Goal: Information Seeking & Learning: Learn about a topic

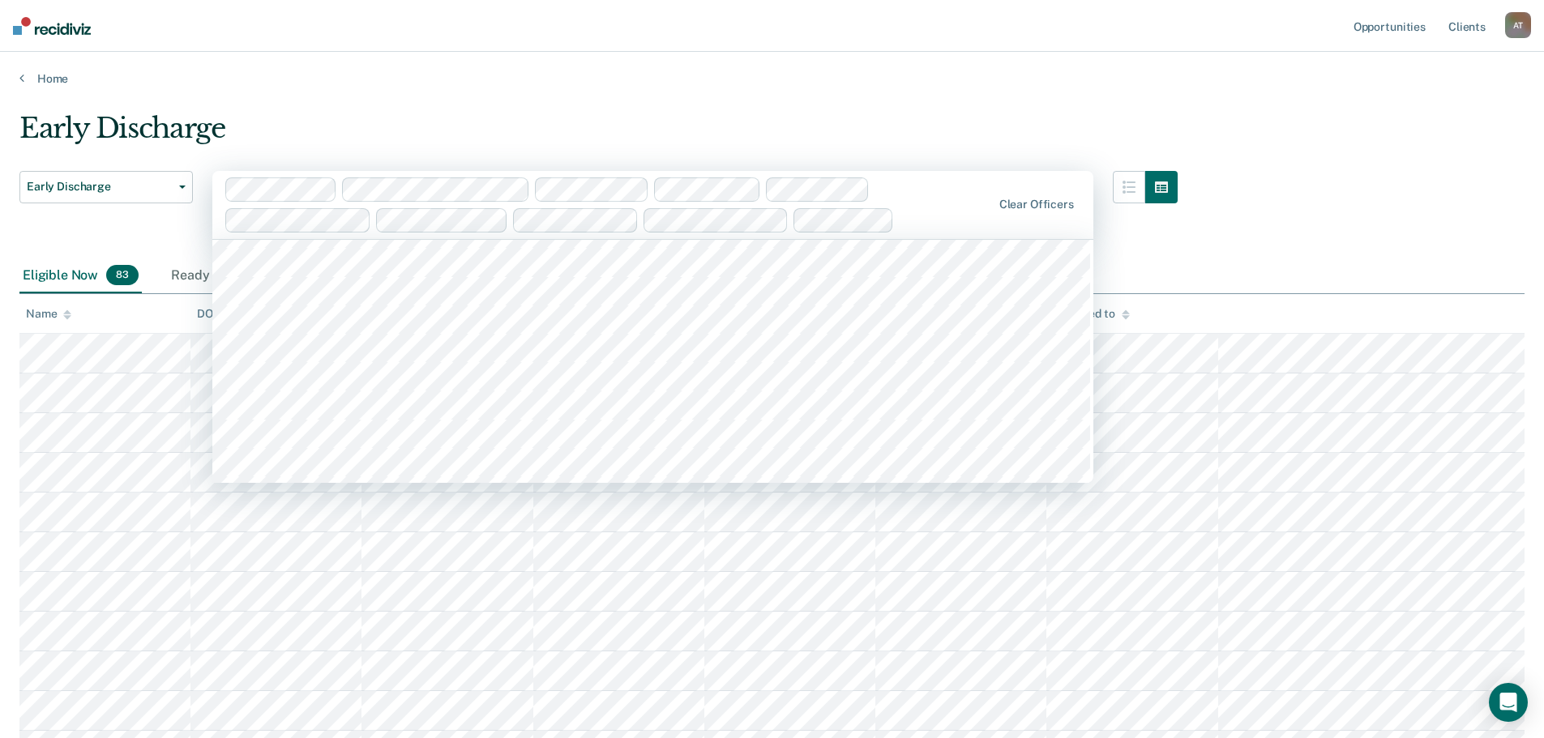
scroll to position [4051, 0]
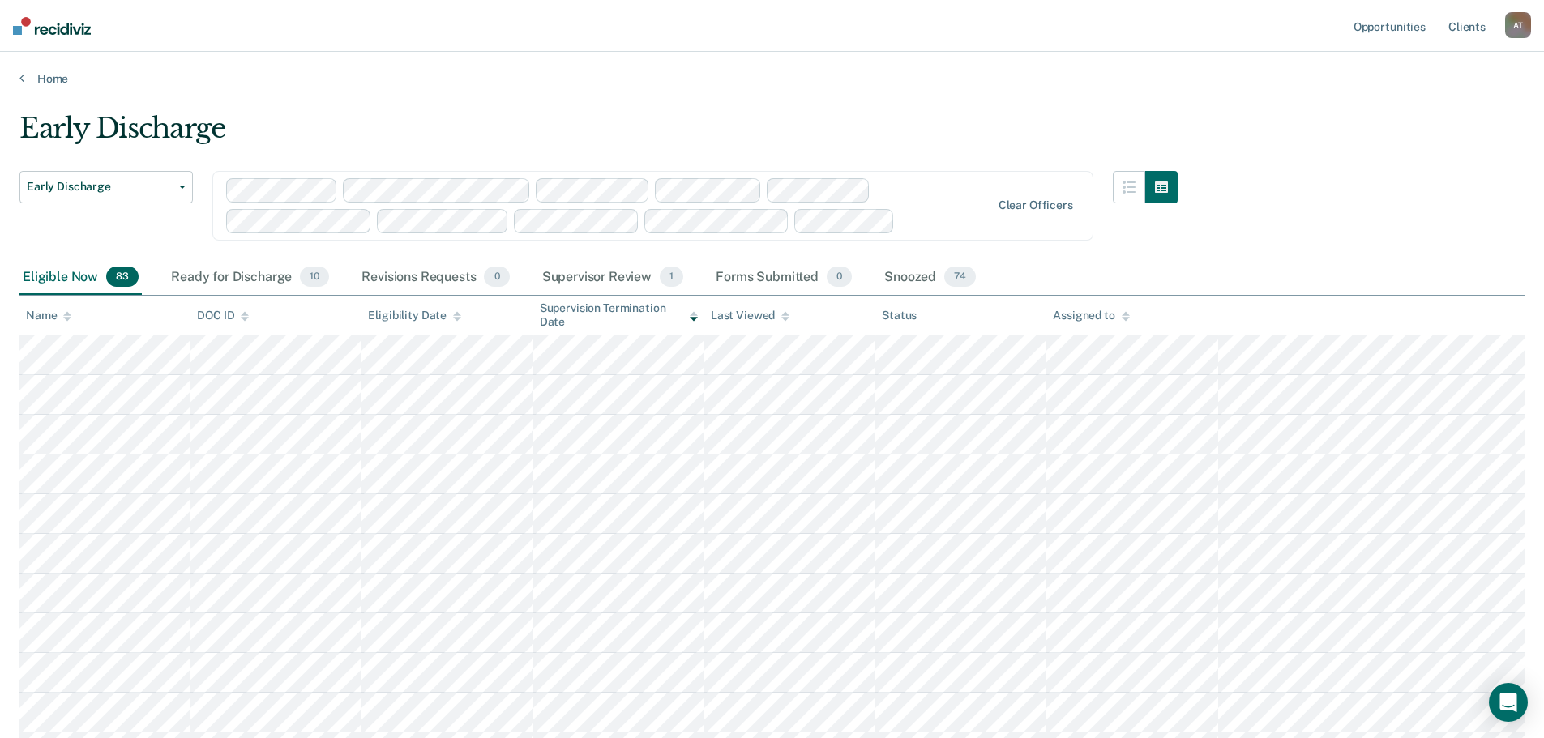
click at [1074, 313] on div "Assigned to" at bounding box center [1091, 316] width 76 height 14
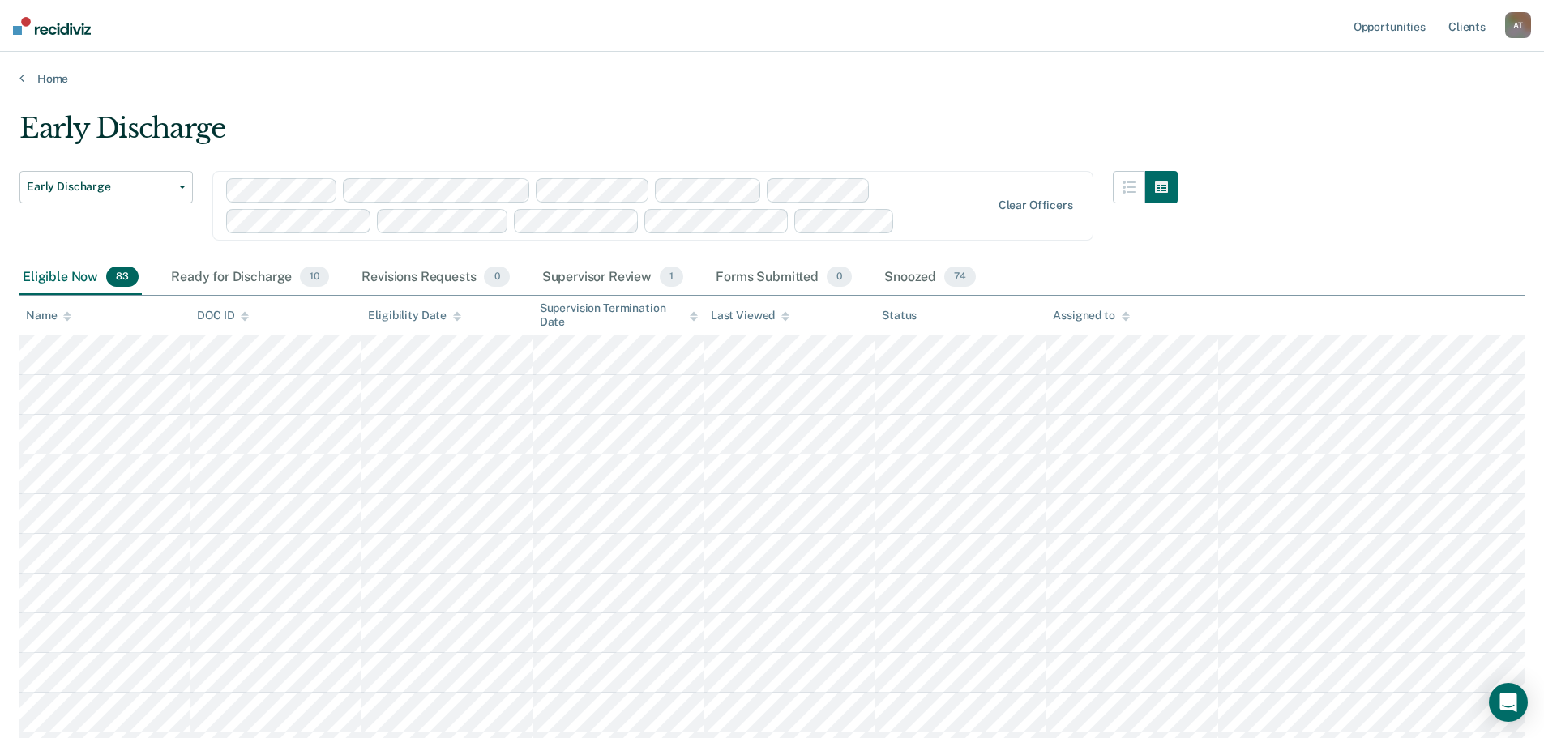
click at [1087, 316] on div "Assigned to" at bounding box center [1091, 316] width 76 height 14
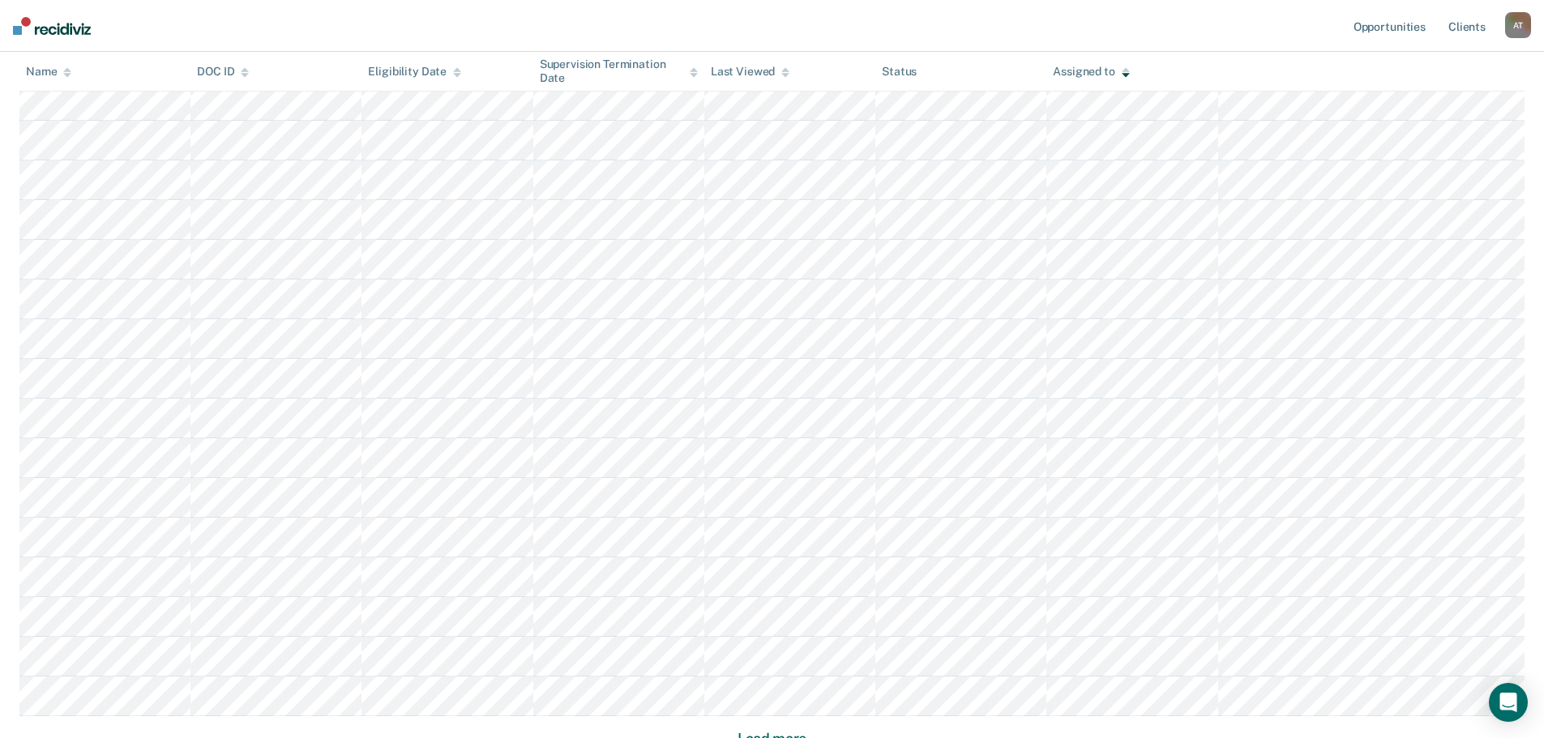
scroll to position [963, 0]
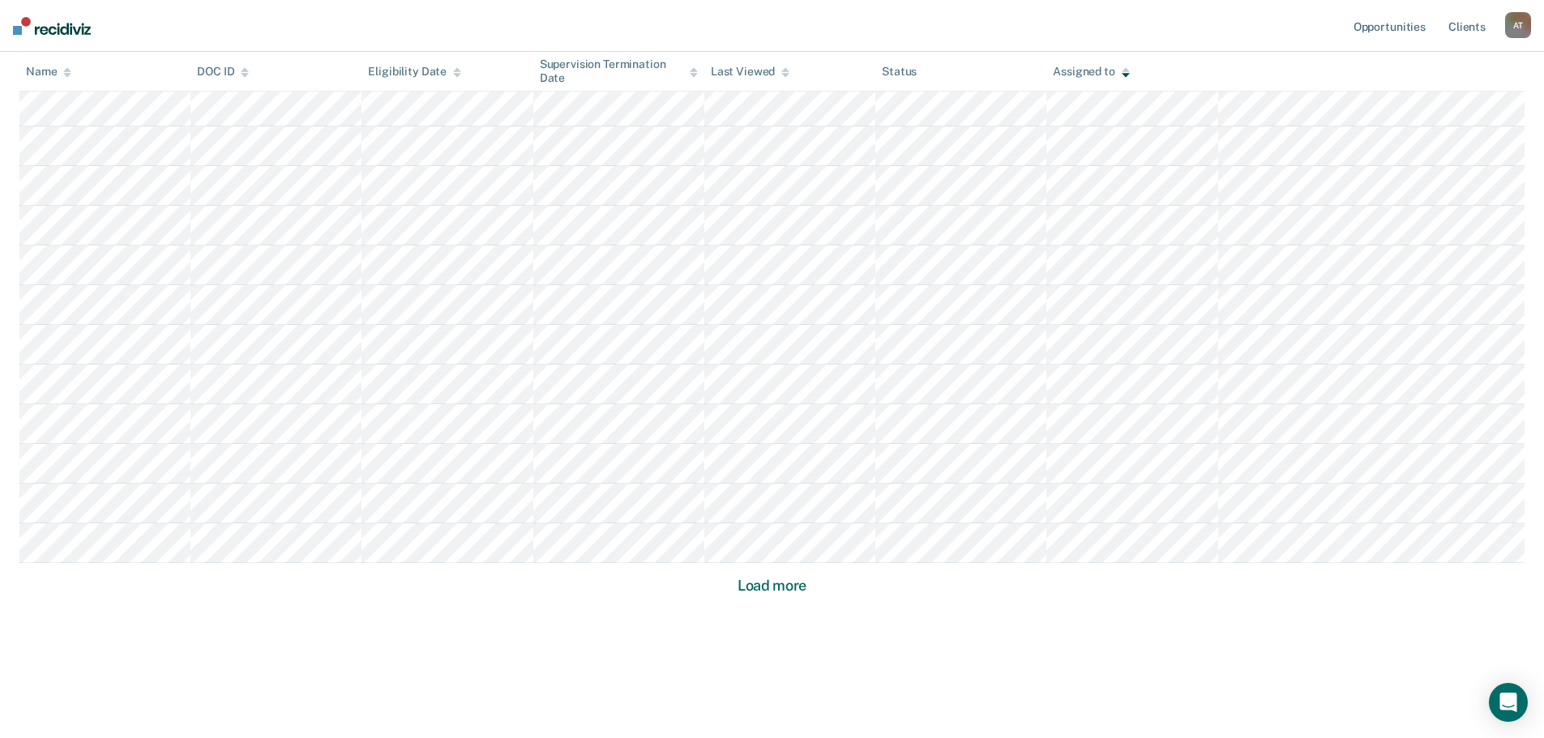
click at [766, 582] on button "Load more" at bounding box center [771, 585] width 79 height 19
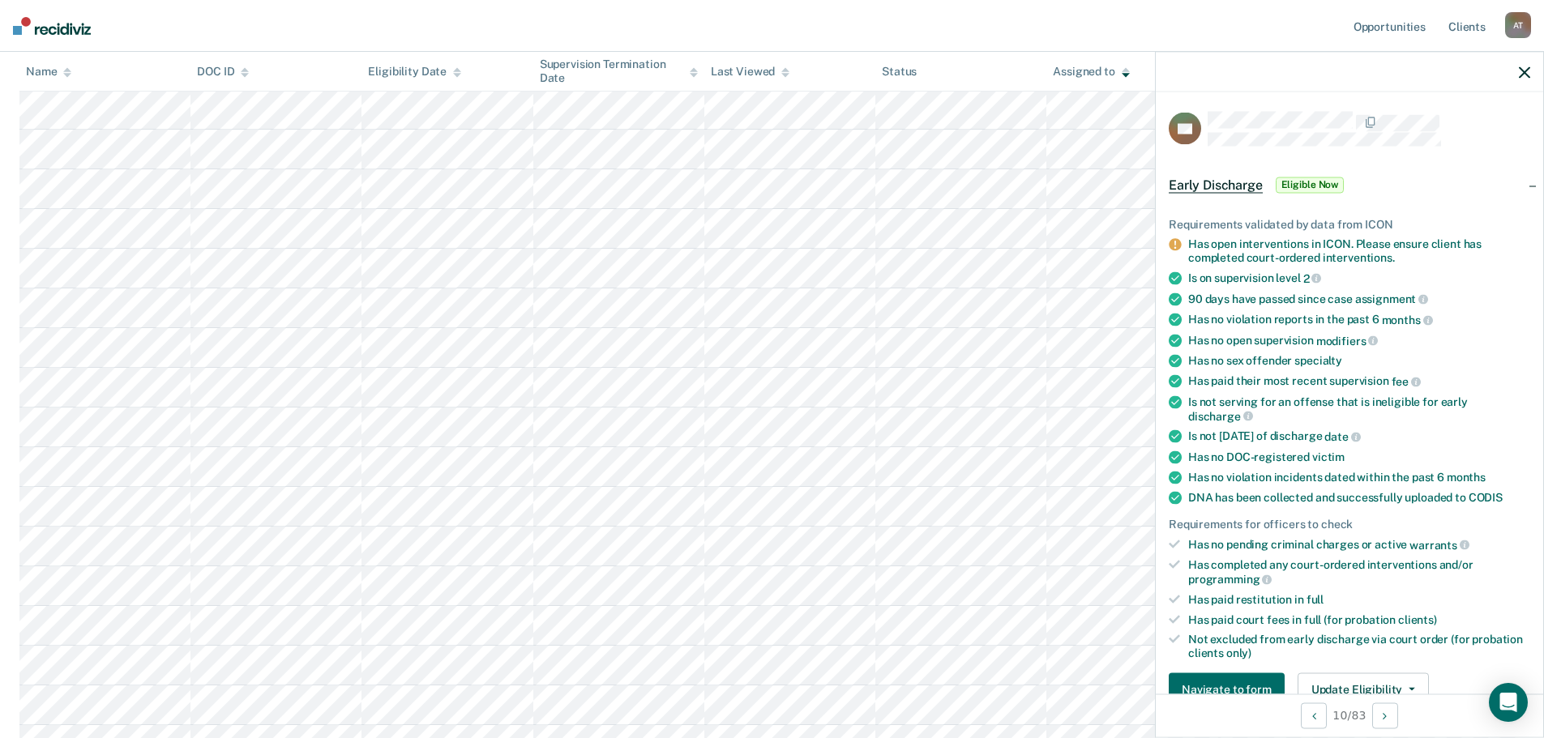
scroll to position [801, 0]
click at [1527, 72] on icon "button" at bounding box center [1523, 71] width 11 height 11
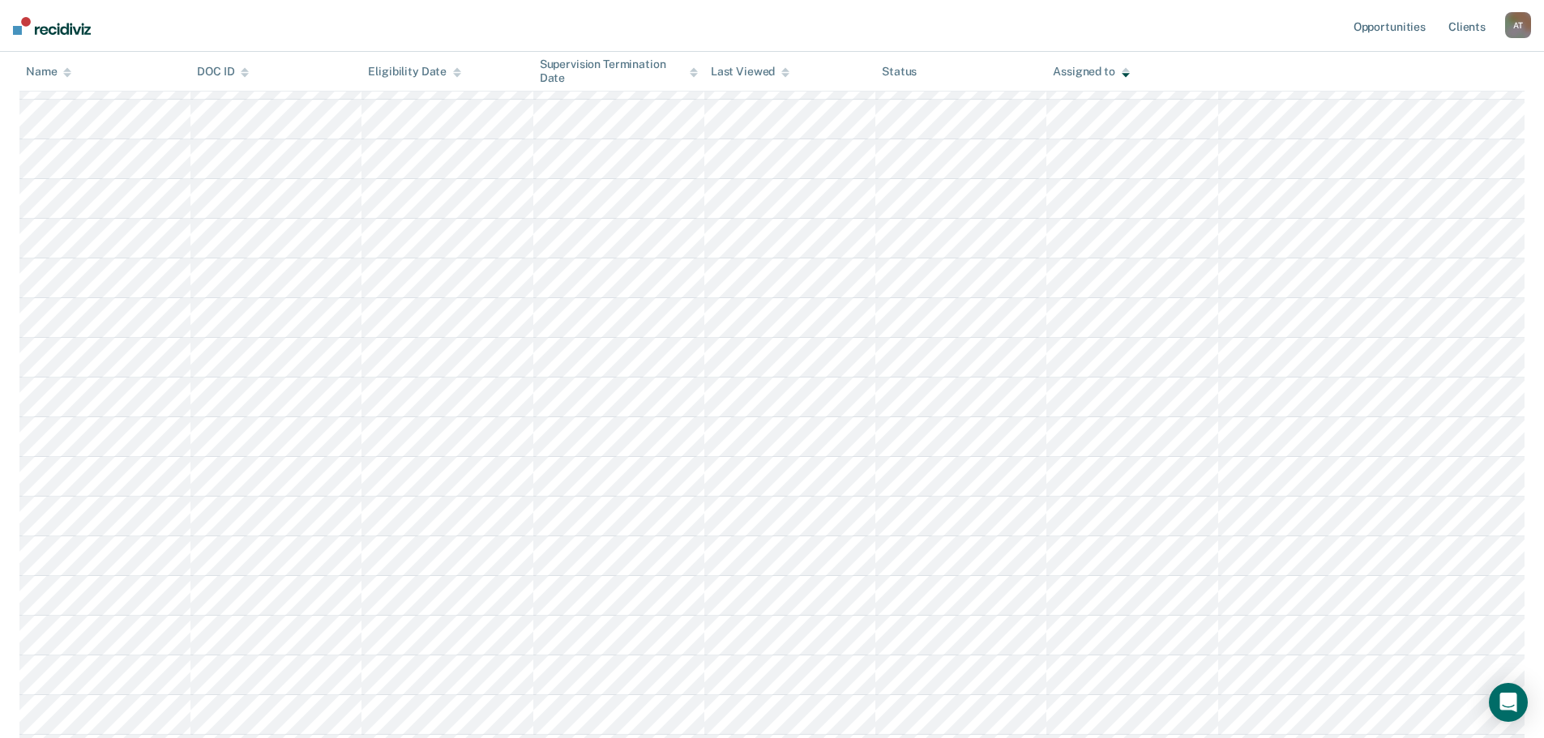
scroll to position [0, 0]
